Goal: Navigation & Orientation: Find specific page/section

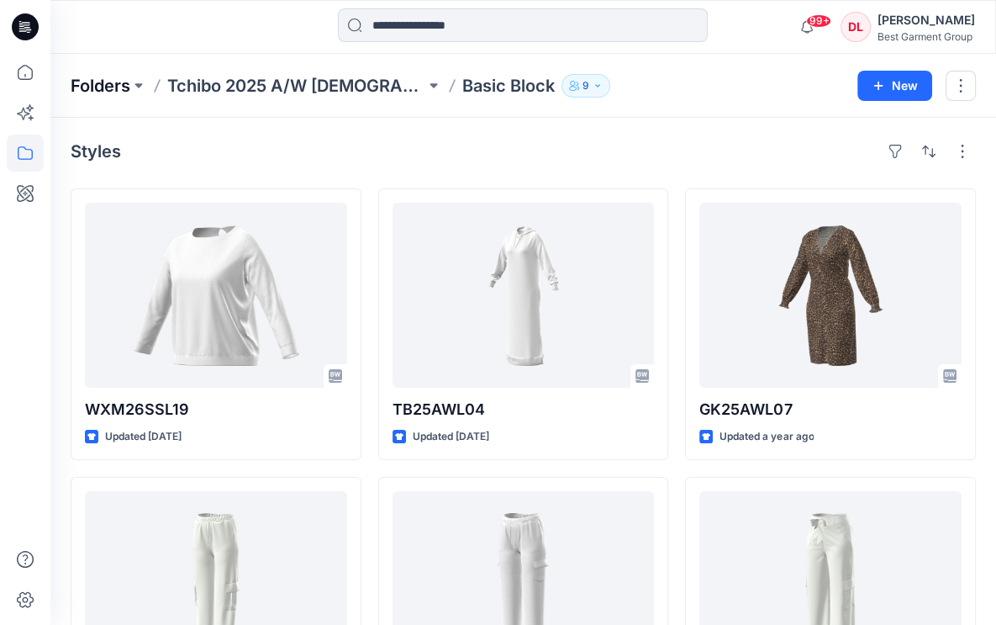
click at [104, 80] on p "Folders" at bounding box center [101, 86] width 60 height 24
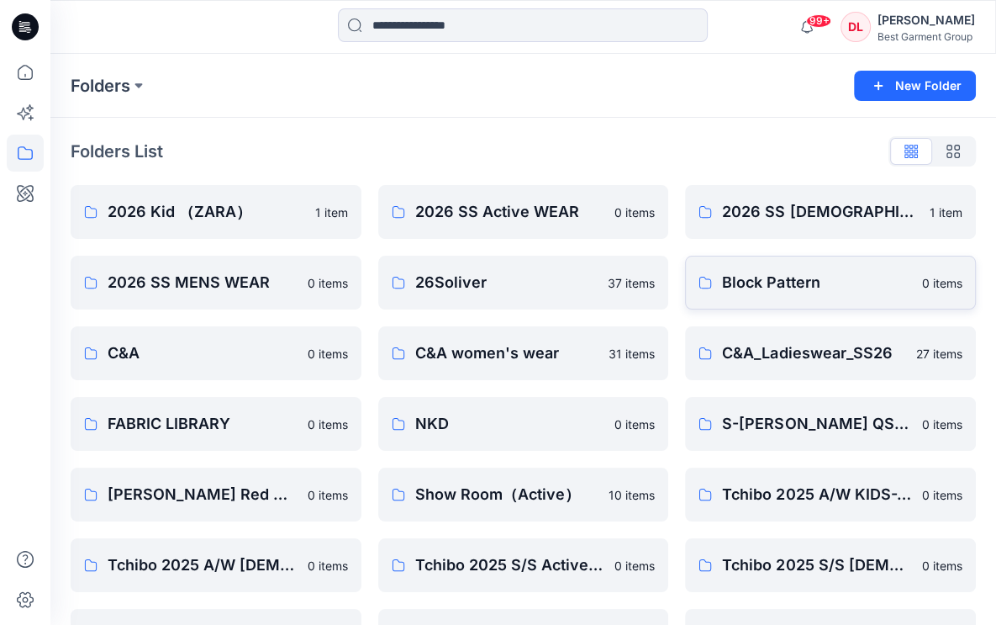
click at [737, 288] on p "Block Pattern" at bounding box center [817, 283] width 190 height 24
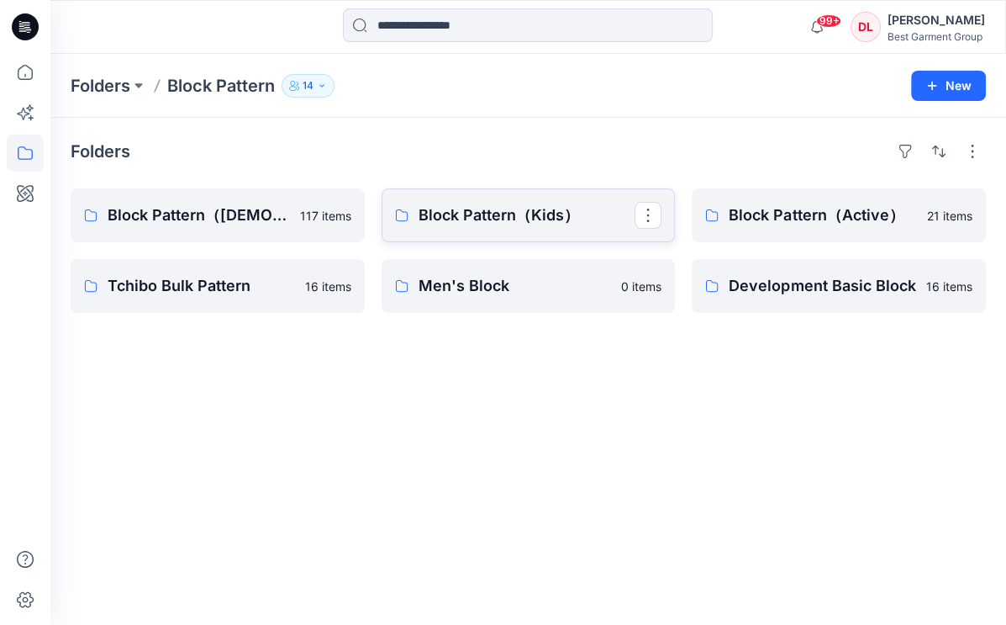
click at [467, 203] on p "Block Pattern（Kids）" at bounding box center [527, 215] width 217 height 24
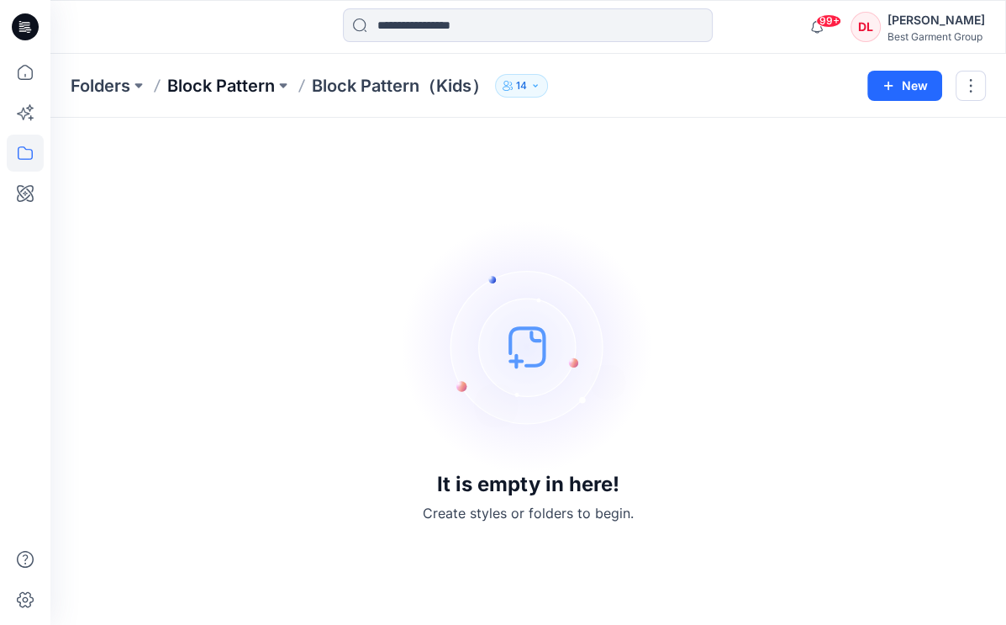
click at [199, 84] on p "Block Pattern" at bounding box center [221, 86] width 108 height 24
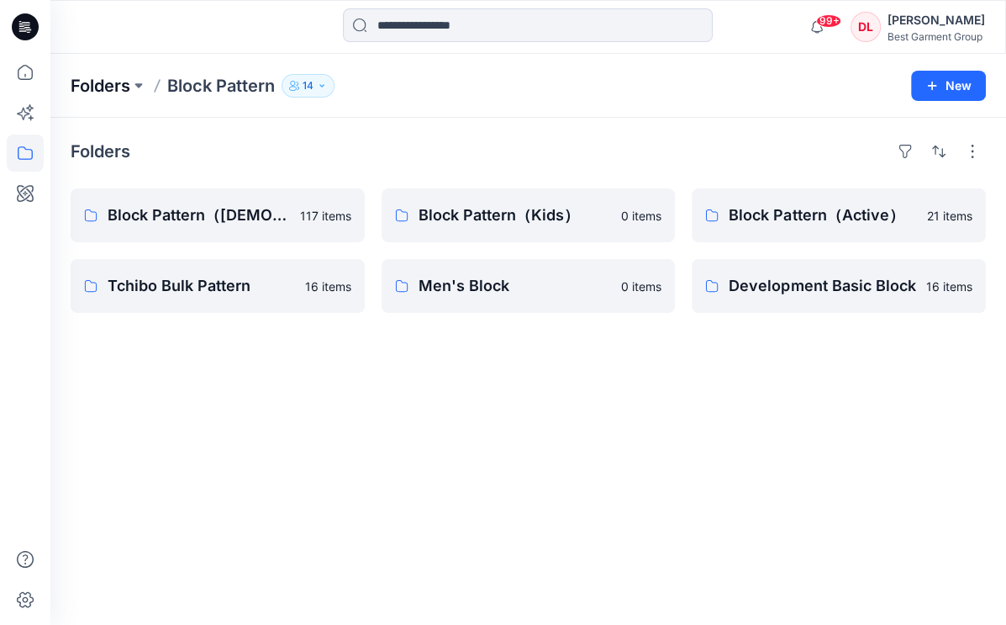
click at [108, 86] on p "Folders" at bounding box center [101, 86] width 60 height 24
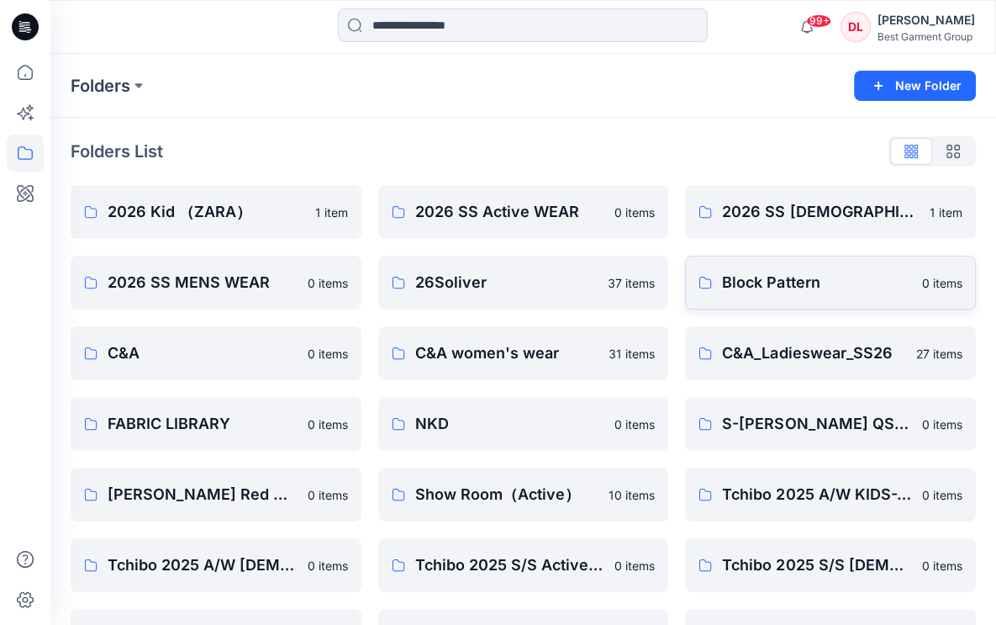
click at [760, 267] on link "Block Pattern 0 items" at bounding box center [830, 283] width 291 height 54
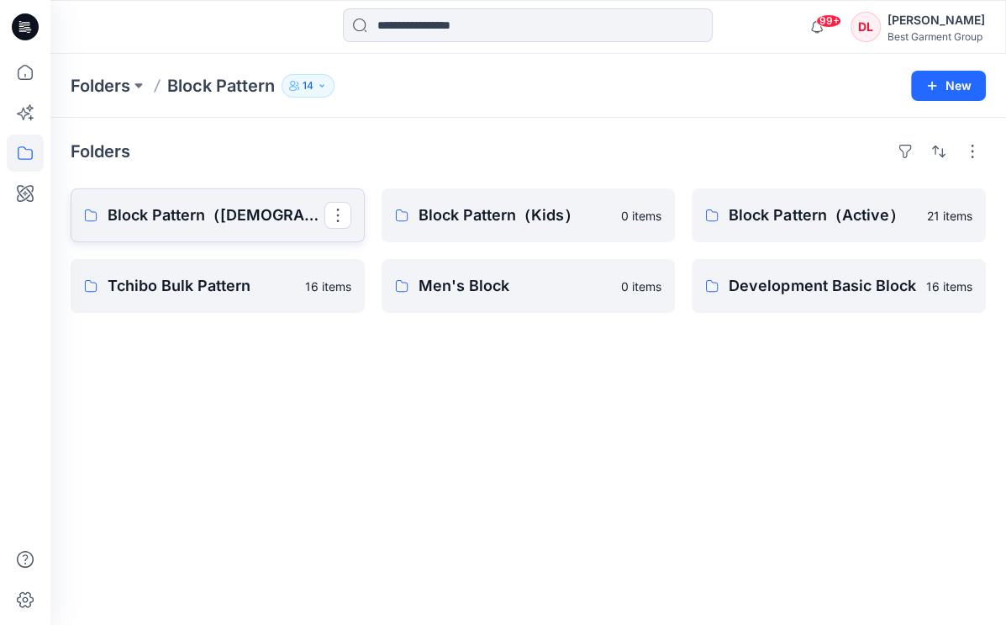
click at [247, 226] on link "Block Pattern（[DEMOGRAPHIC_DATA]）" at bounding box center [218, 215] width 294 height 54
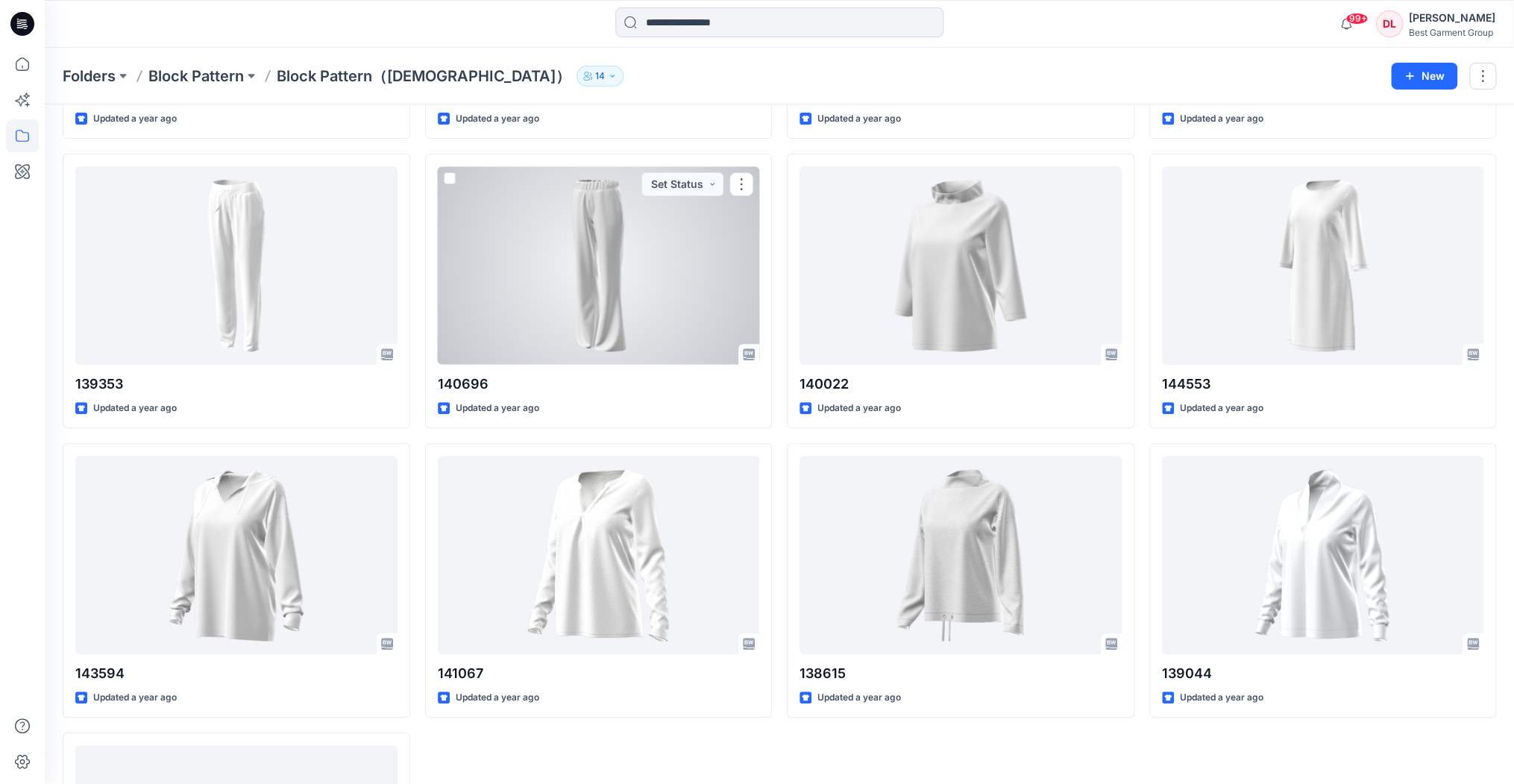
scroll to position [7842, 0]
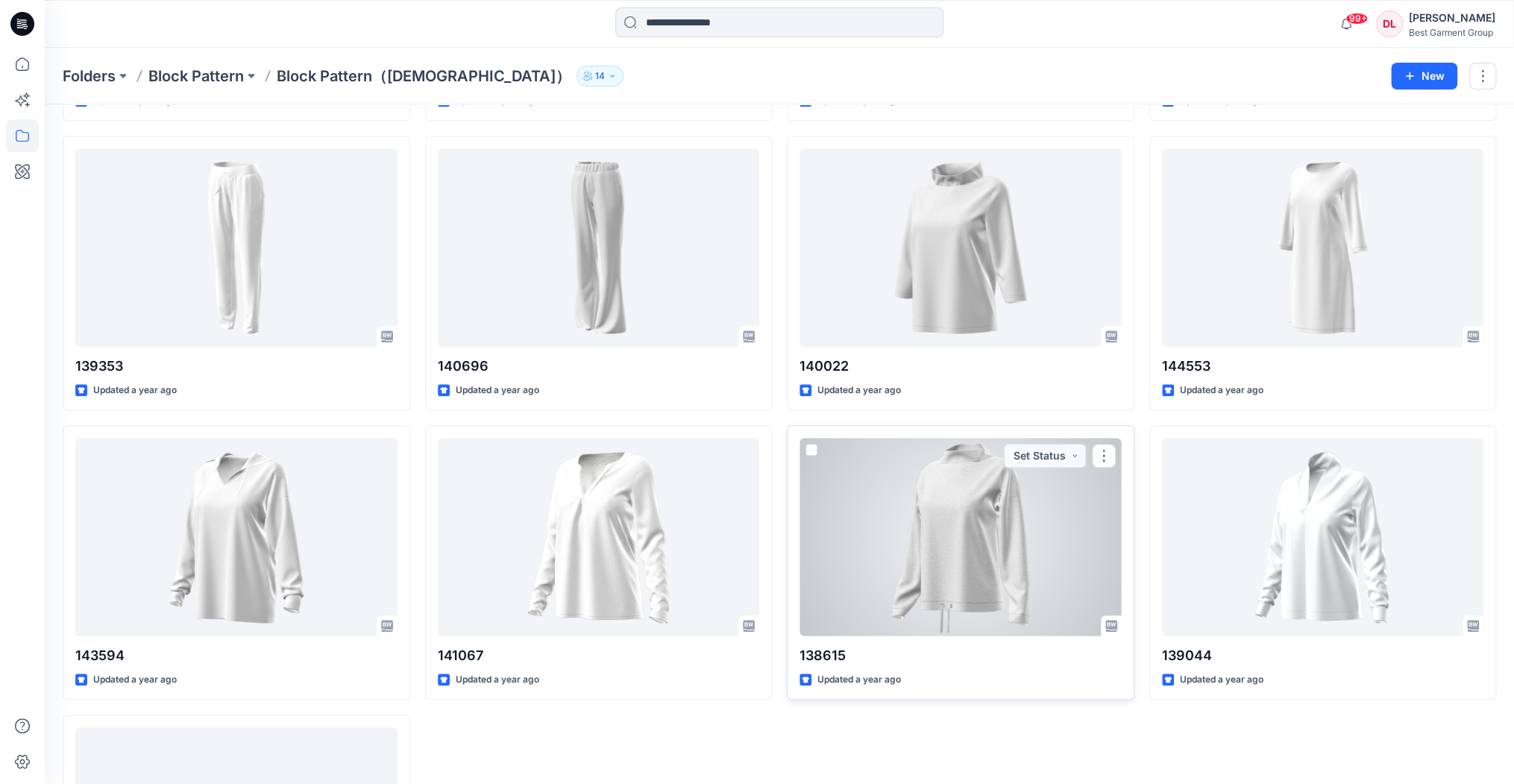
click at [892, 527] on div at bounding box center [960, 537] width 322 height 198
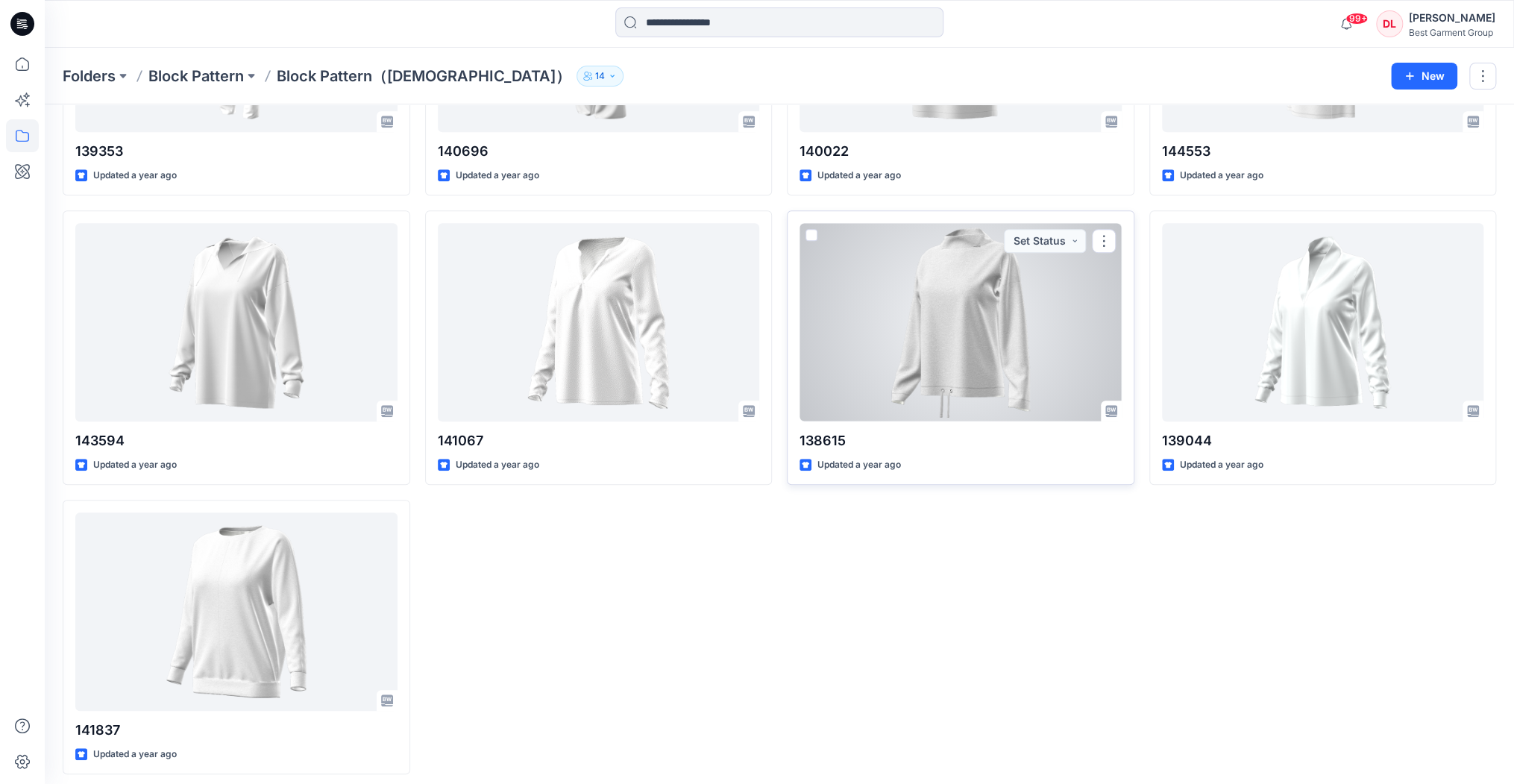
scroll to position [8059, 0]
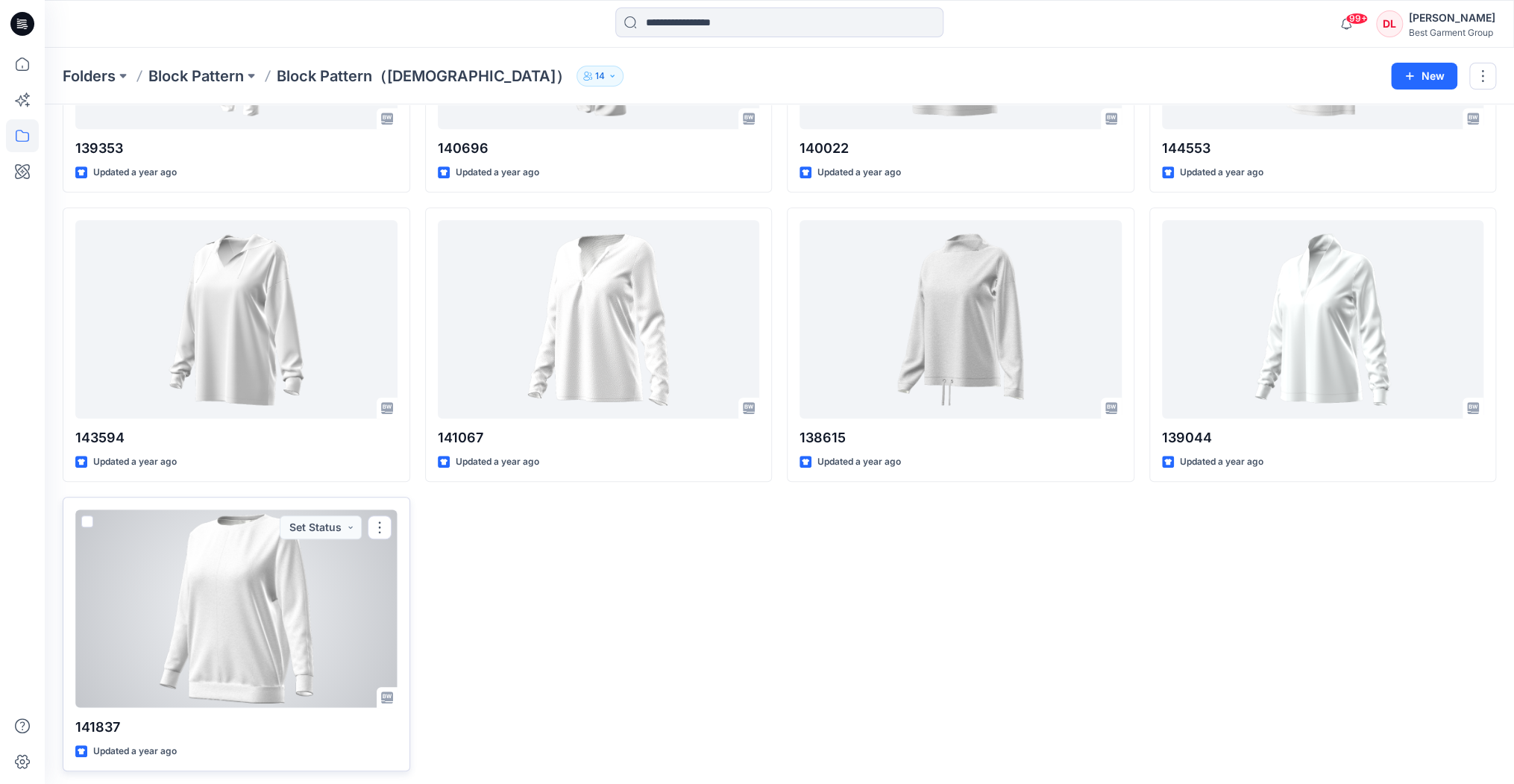
click at [309, 553] on div at bounding box center [236, 608] width 322 height 198
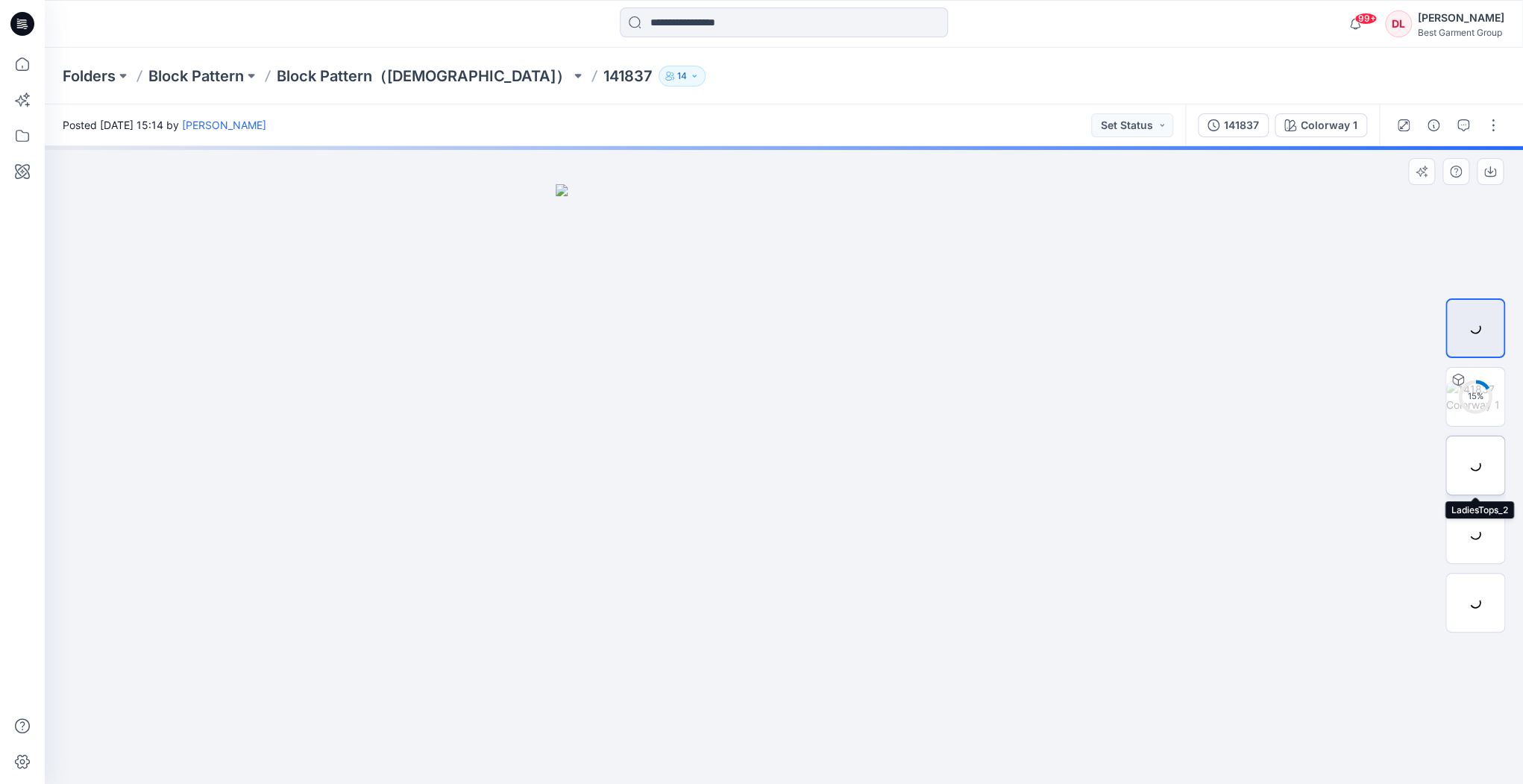
click at [892, 475] on div at bounding box center [1474, 465] width 59 height 59
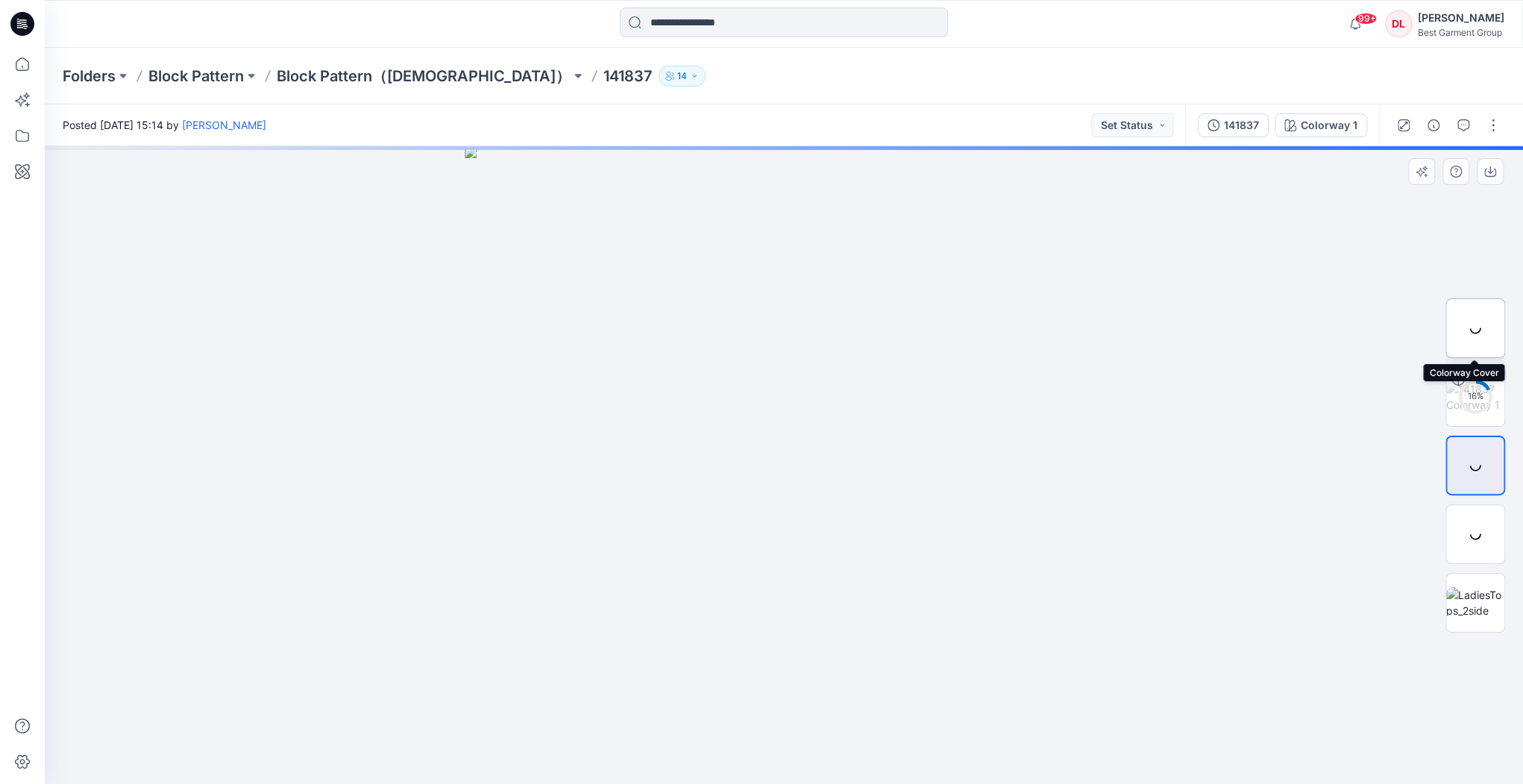
click at [892, 330] on div at bounding box center [1474, 327] width 59 height 59
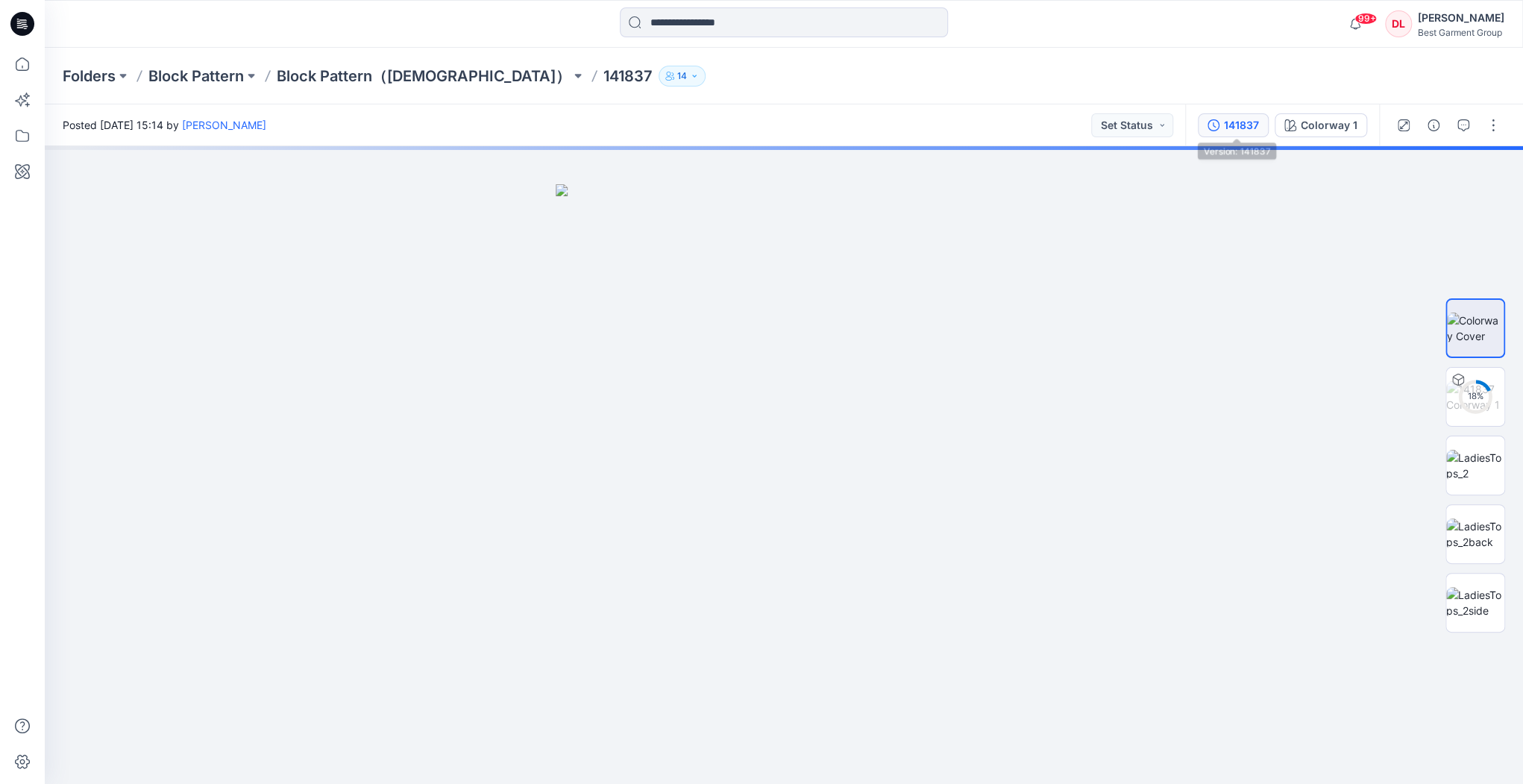
click at [892, 124] on div "141837" at bounding box center [1242, 125] width 35 height 16
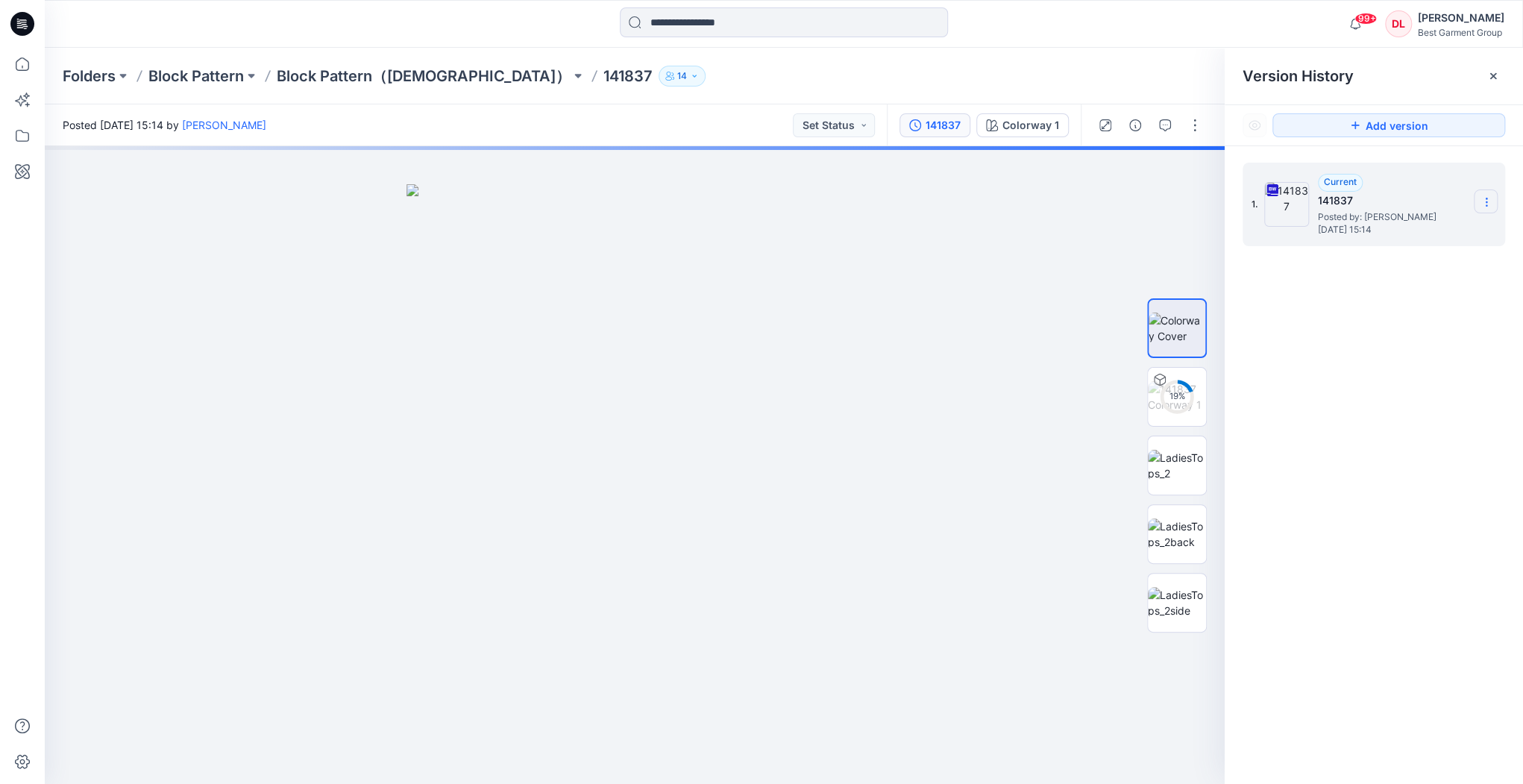
click at [892, 206] on section at bounding box center [1485, 201] width 24 height 24
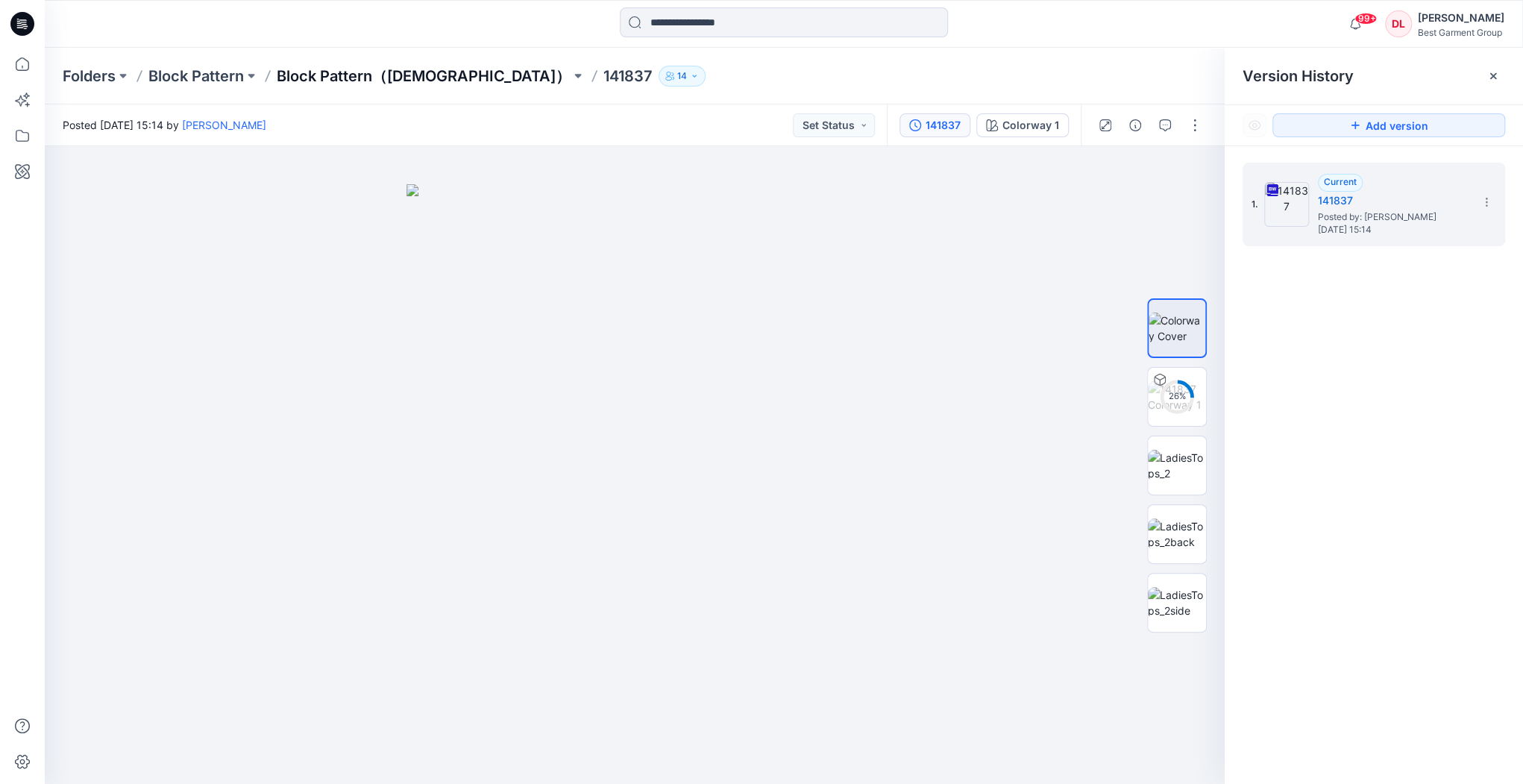
click at [365, 79] on p "Block Pattern（[DEMOGRAPHIC_DATA]）" at bounding box center [423, 76] width 294 height 21
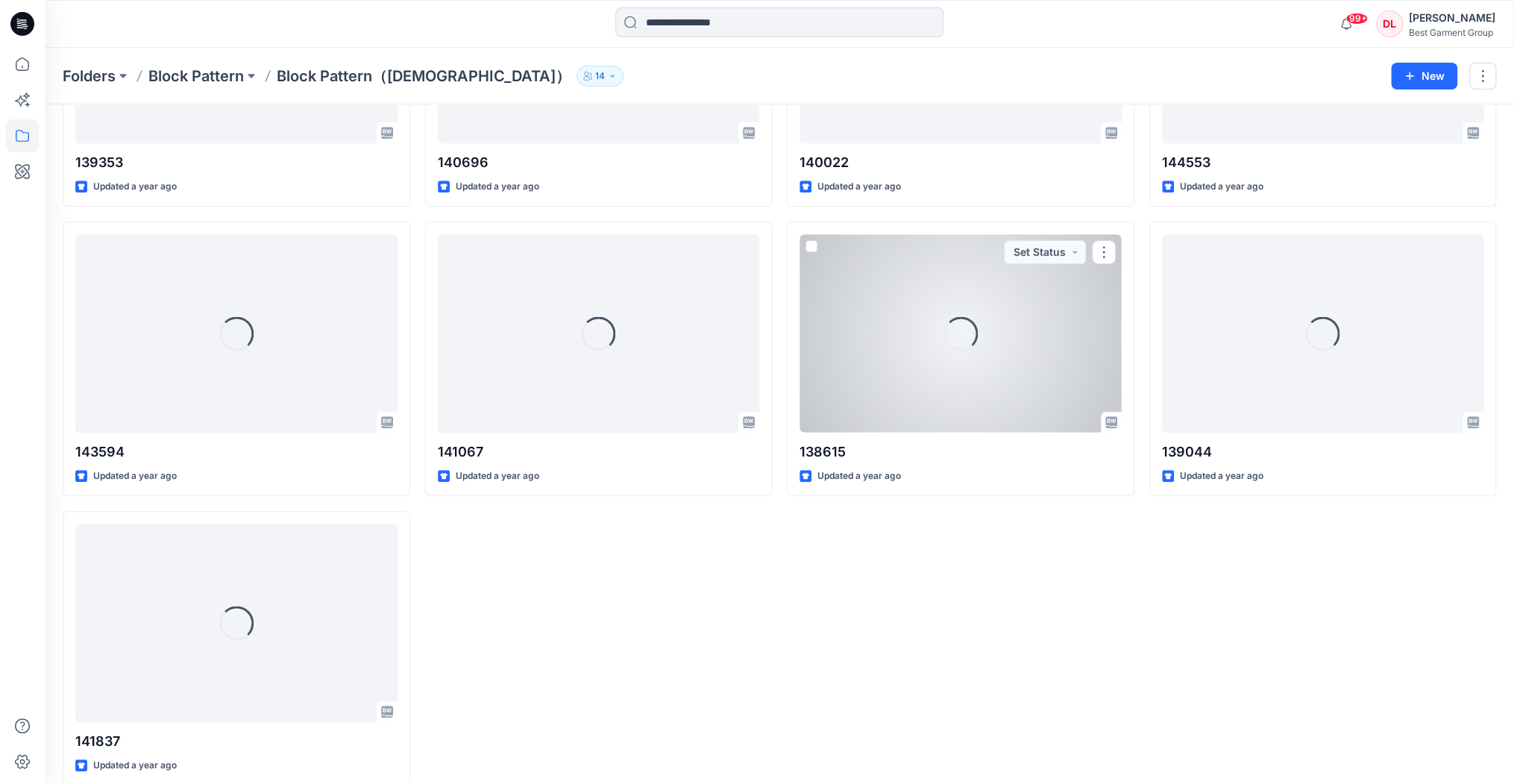
scroll to position [8059, 0]
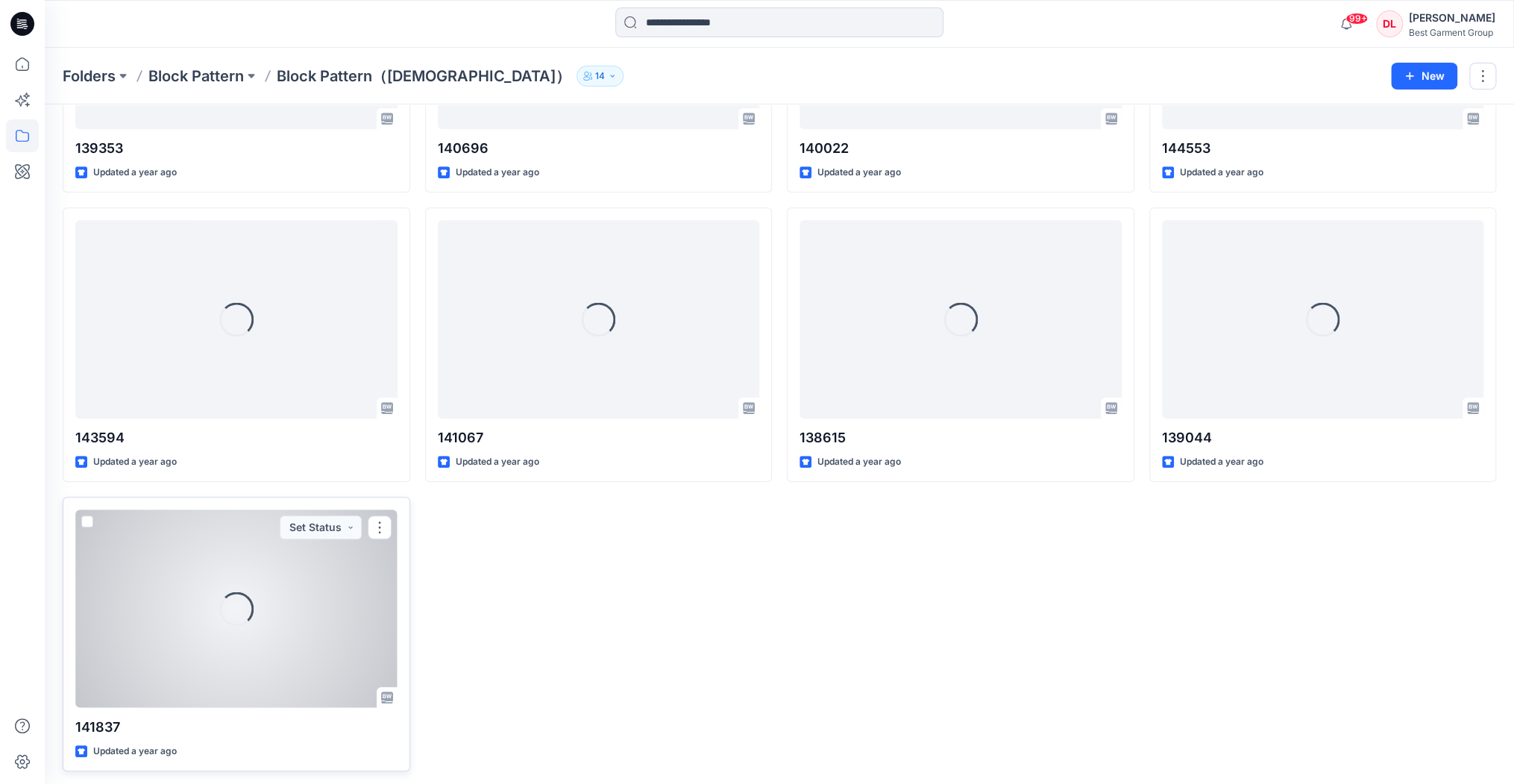
click at [208, 553] on div "Loading..." at bounding box center [236, 608] width 322 height 198
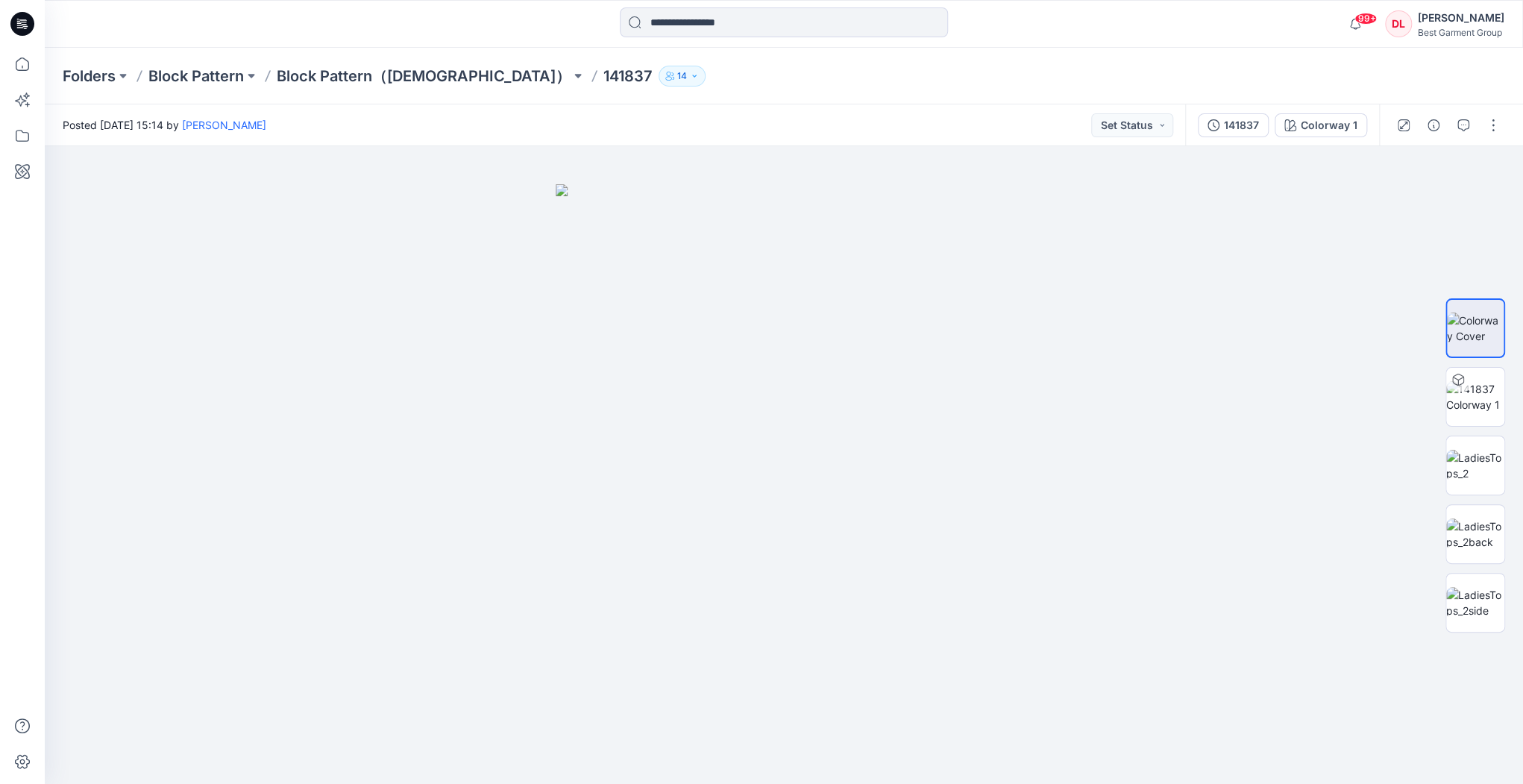
click at [603, 74] on p "141837" at bounding box center [627, 76] width 49 height 21
drag, startPoint x: 483, startPoint y: 74, endPoint x: 537, endPoint y: 80, distance: 54.3
click at [537, 80] on div "Folders Block Pattern Block Pattern（[DEMOGRAPHIC_DATA]） 141837 14" at bounding box center [726, 76] width 1326 height 21
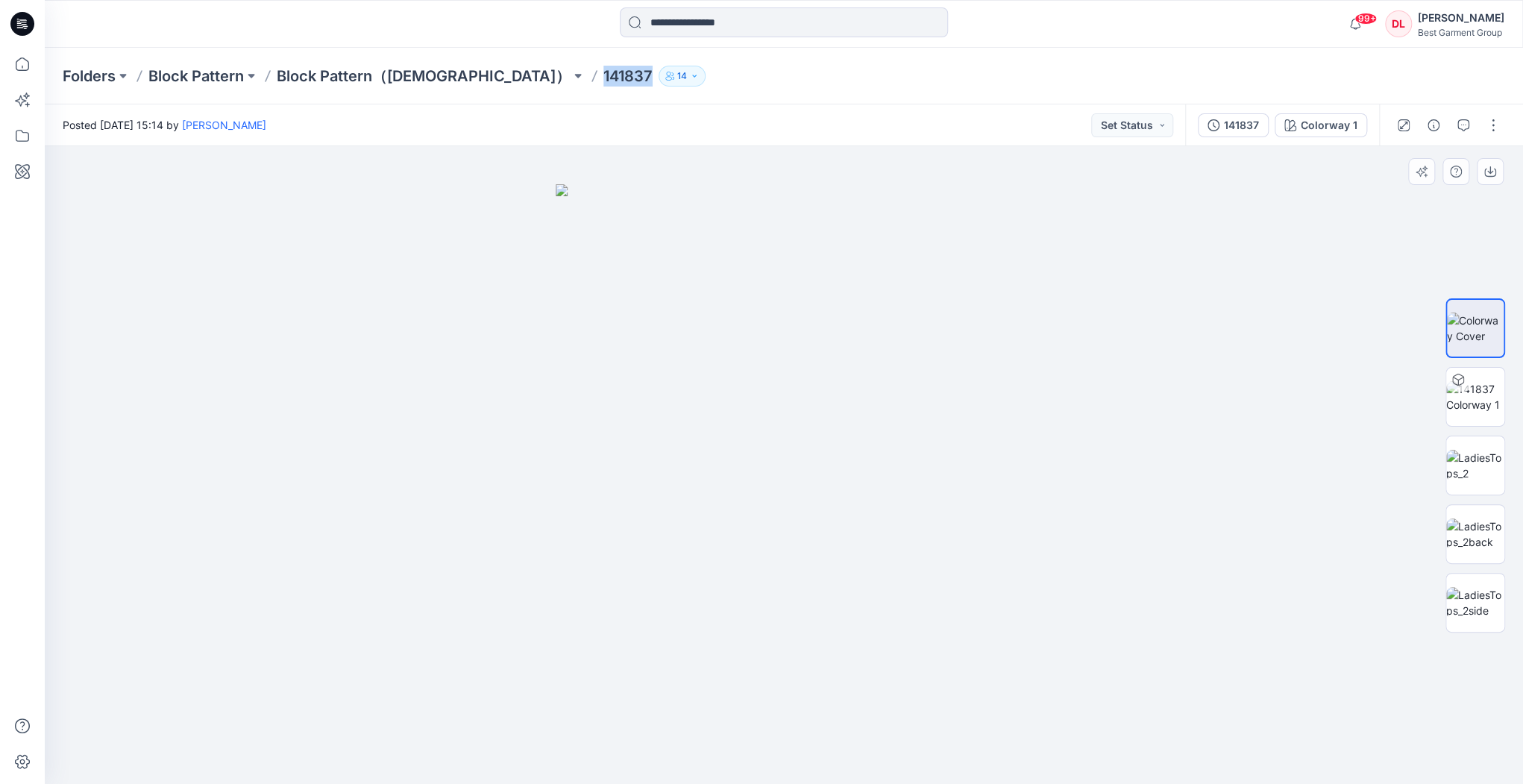
copy div "141837 14"
